Goal: Task Accomplishment & Management: Manage account settings

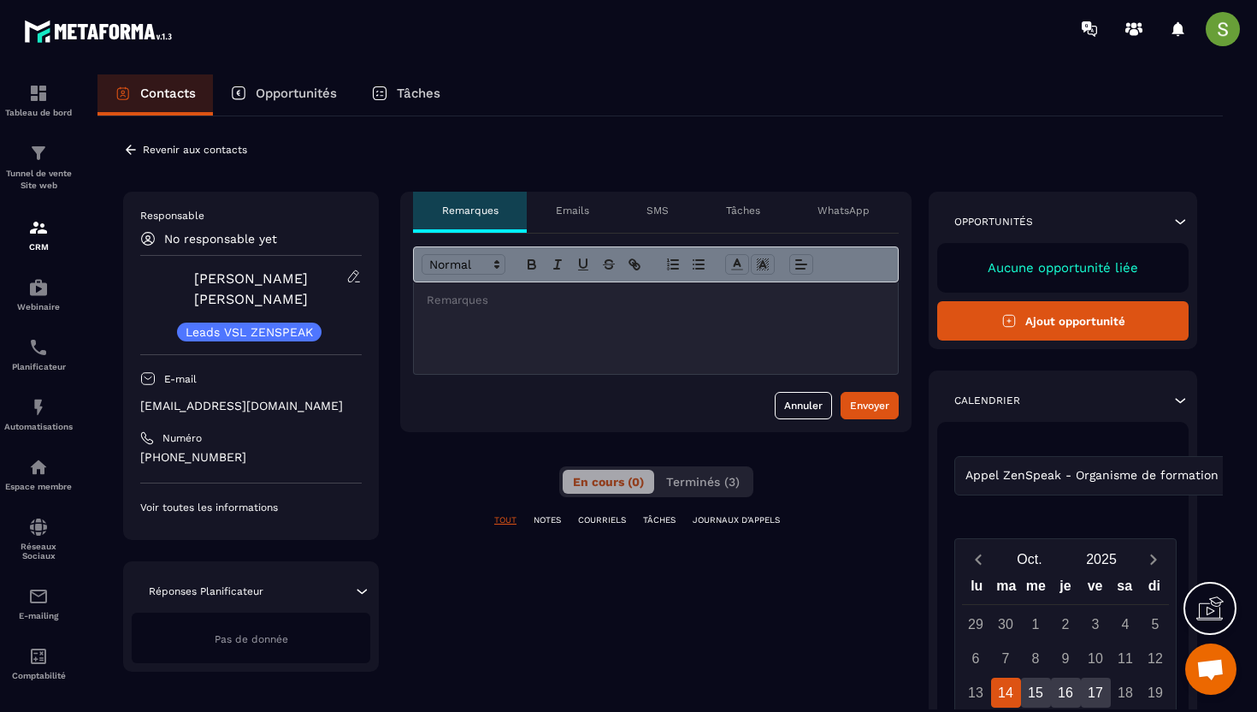
click at [236, 398] on p "[EMAIL_ADDRESS][DOMAIN_NAME]" at bounding box center [251, 406] width 222 height 16
click at [236, 398] on p "marielall1@yahoo.fr" at bounding box center [251, 406] width 222 height 16
copy div "marielall1@yahoo.fr"
click at [132, 149] on icon at bounding box center [131, 149] width 10 height 9
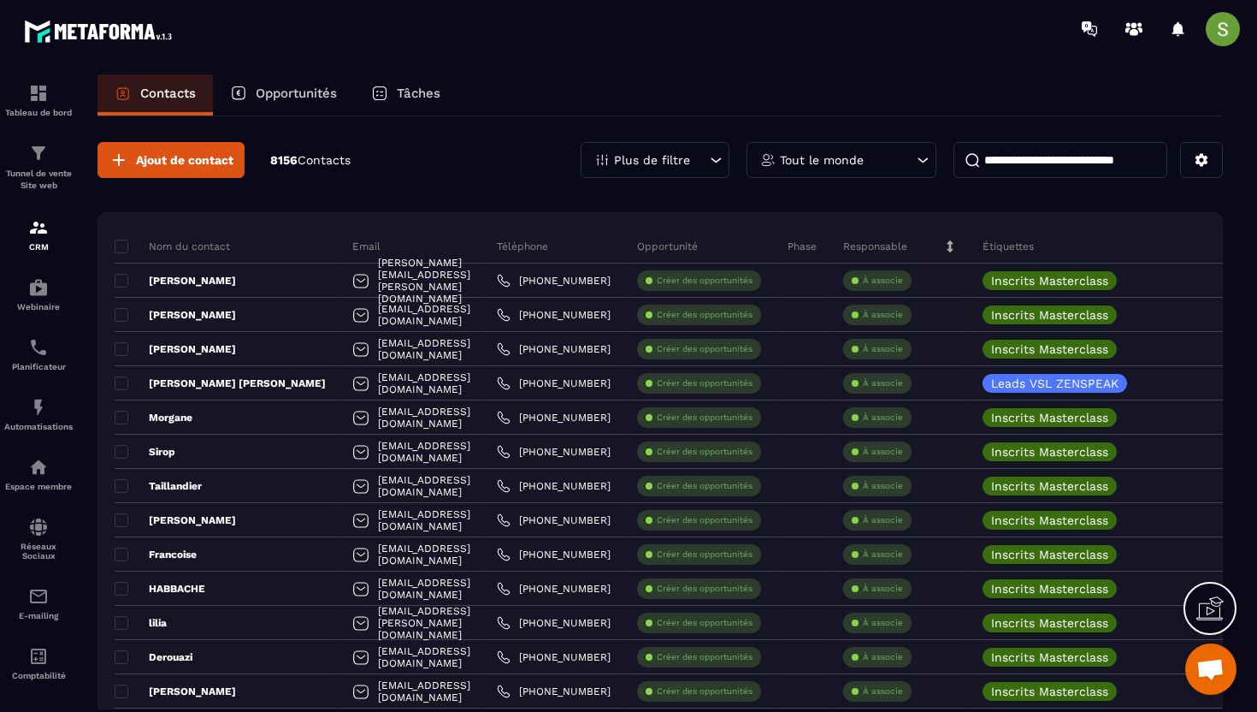
click at [686, 157] on p "Plus de filtre" at bounding box center [652, 160] width 76 height 12
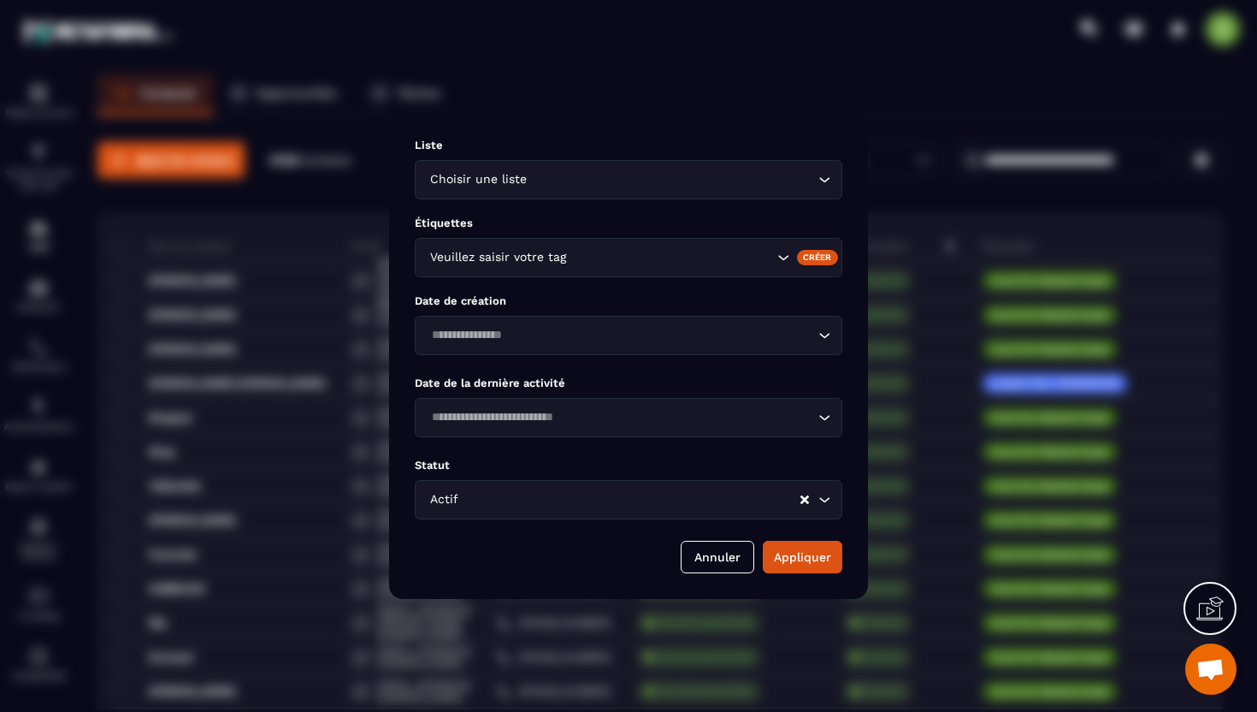
click at [309, 211] on div "Modal window" at bounding box center [628, 356] width 1257 height 712
click at [877, 61] on div "Modal window" at bounding box center [628, 356] width 1257 height 712
click at [713, 559] on button "Annuler" at bounding box center [718, 557] width 74 height 33
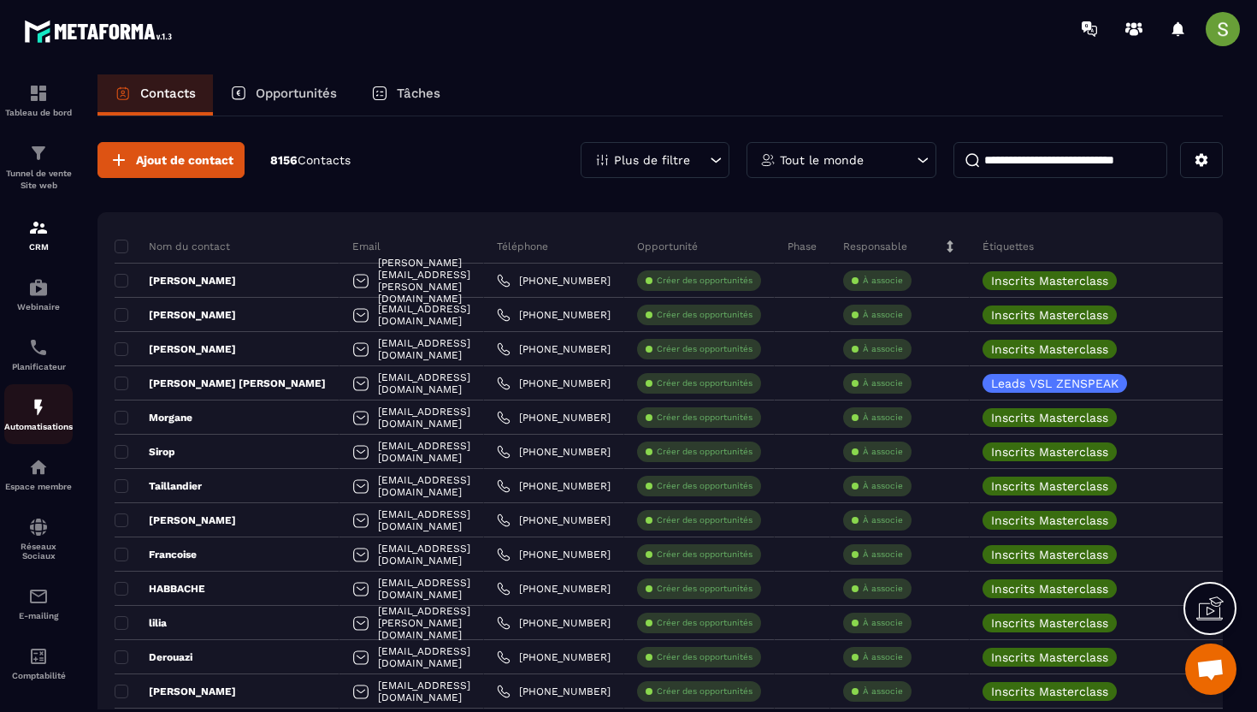
click at [58, 425] on p "Automatisations" at bounding box center [38, 426] width 68 height 9
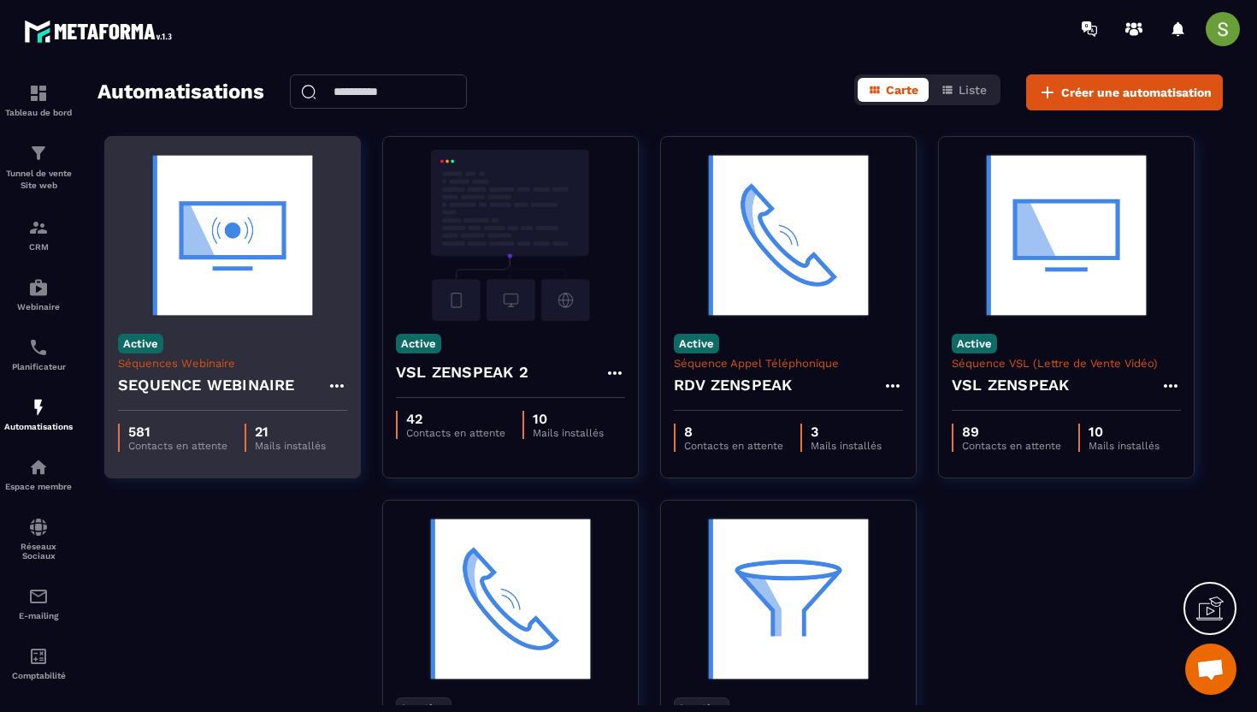
click at [267, 353] on div "Active Séquences Webinaire SEQUENCE WEBINAIRE" at bounding box center [232, 366] width 255 height 90
click at [259, 290] on img at bounding box center [232, 235] width 229 height 171
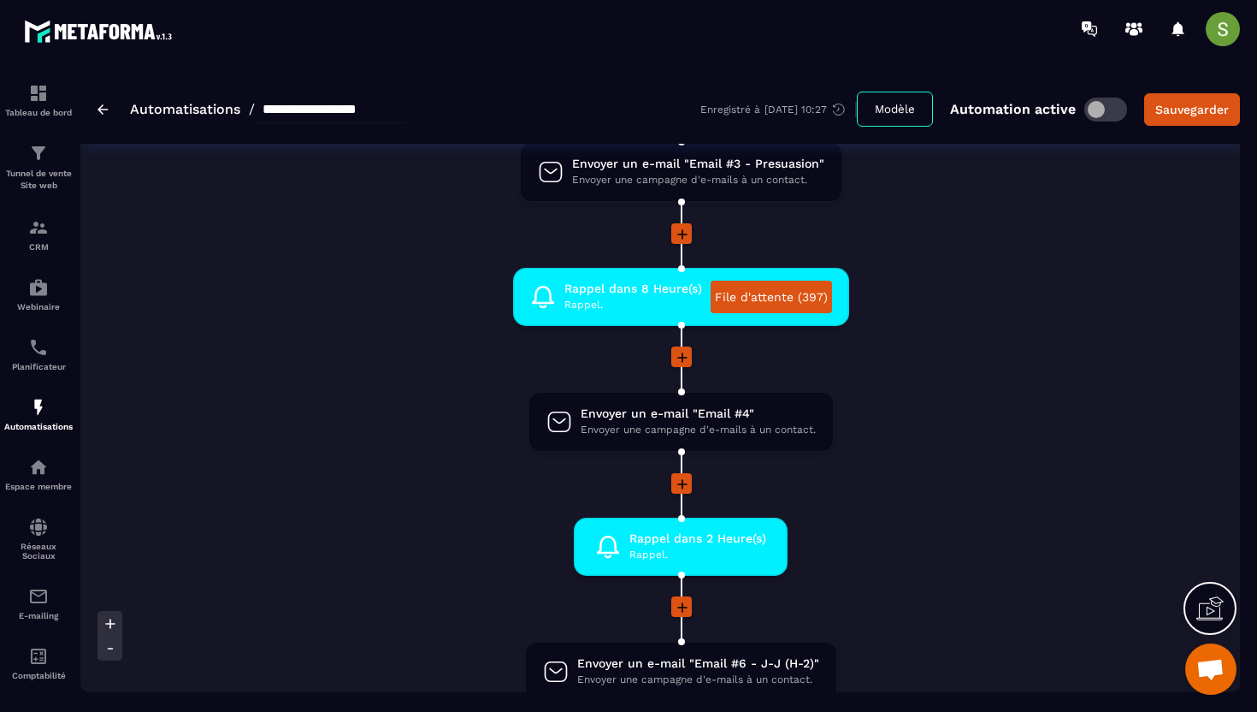
scroll to position [985, 0]
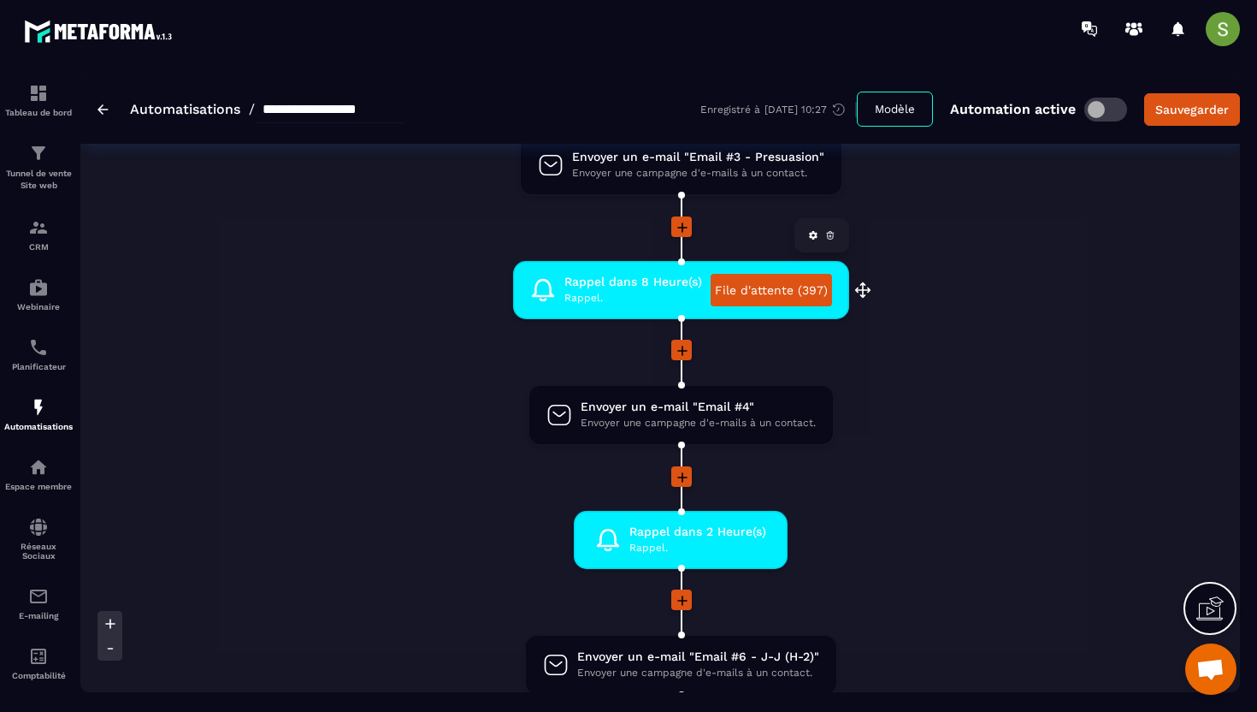
click at [761, 290] on link "File d'attente (397)" at bounding box center [771, 290] width 121 height 33
